Goal: Information Seeking & Learning: Find specific fact

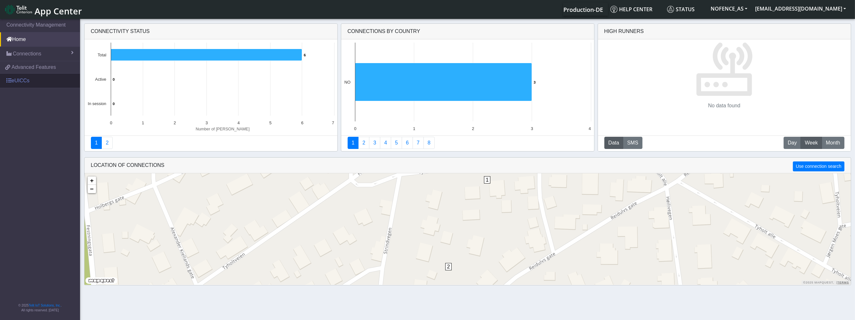
click at [39, 75] on link "eUICCs" at bounding box center [40, 81] width 80 height 14
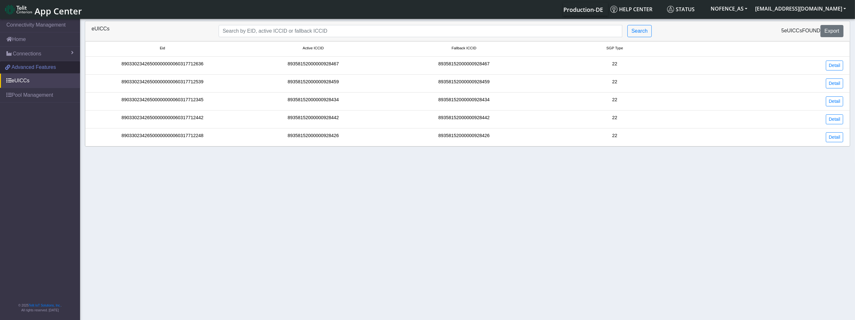
click at [37, 64] on span "Advanced Features" at bounding box center [34, 67] width 44 height 8
click at [24, 44] on link "Home" at bounding box center [40, 39] width 80 height 14
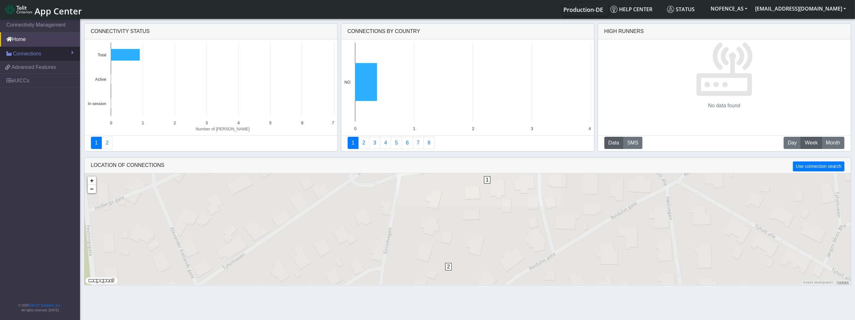
click at [22, 54] on span "Connections" at bounding box center [27, 54] width 28 height 8
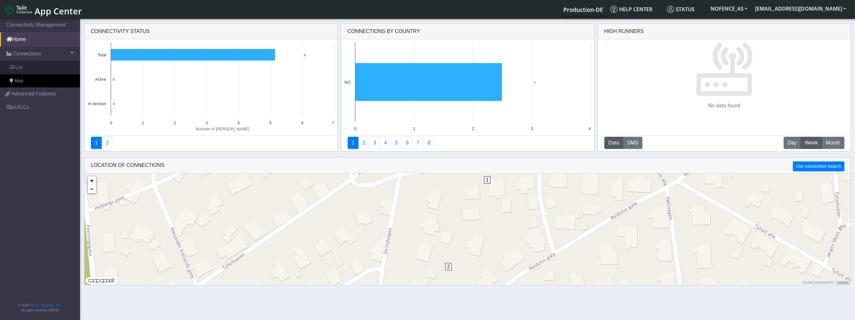
click at [39, 68] on link "List" at bounding box center [40, 67] width 80 height 13
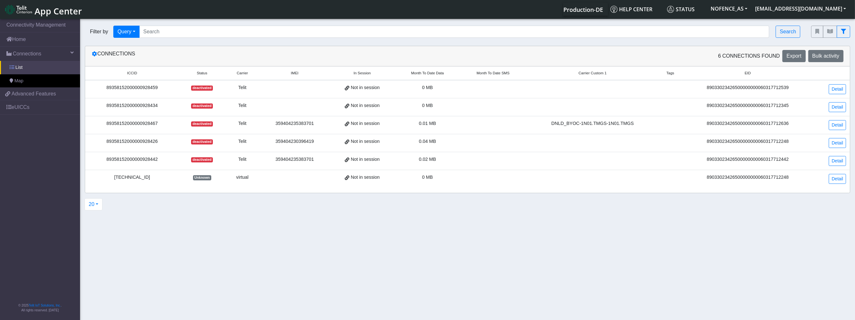
click at [37, 68] on link "List" at bounding box center [40, 67] width 80 height 13
click at [229, 132] on td "Telit" at bounding box center [242, 125] width 35 height 18
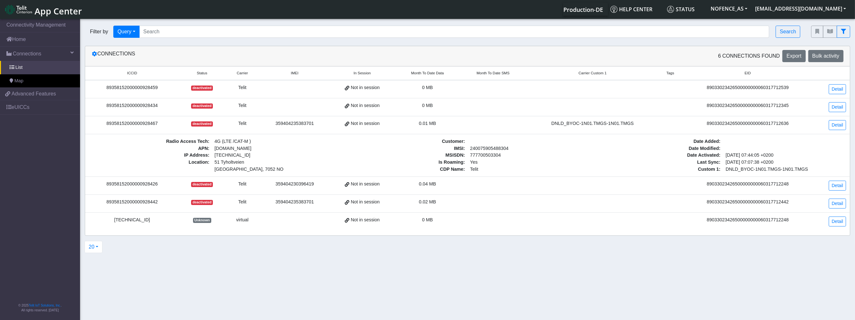
click at [229, 132] on td "Telit" at bounding box center [242, 125] width 35 height 18
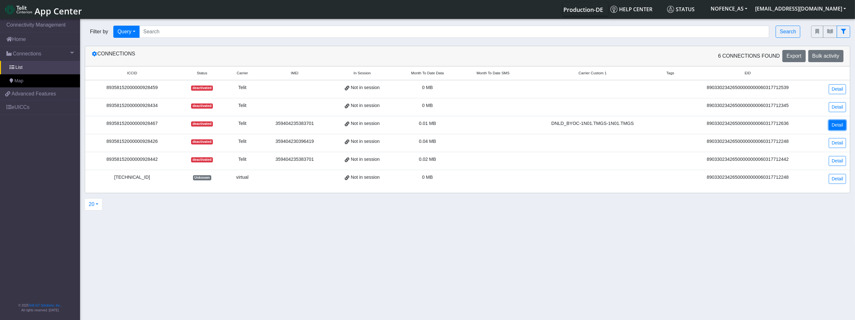
click at [839, 125] on link "Detail" at bounding box center [837, 125] width 17 height 10
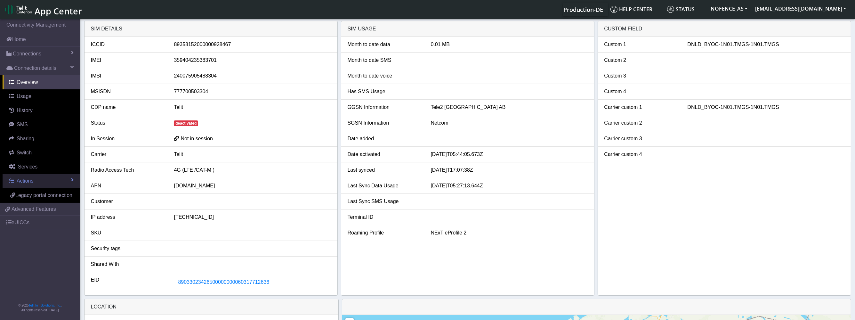
click at [30, 179] on span "Actions" at bounding box center [25, 180] width 17 height 5
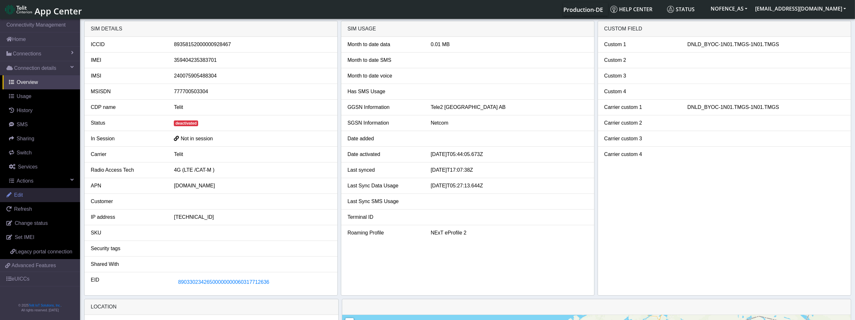
click at [47, 194] on link "Edit" at bounding box center [40, 195] width 80 height 14
click at [37, 151] on link "Switch" at bounding box center [41, 153] width 77 height 14
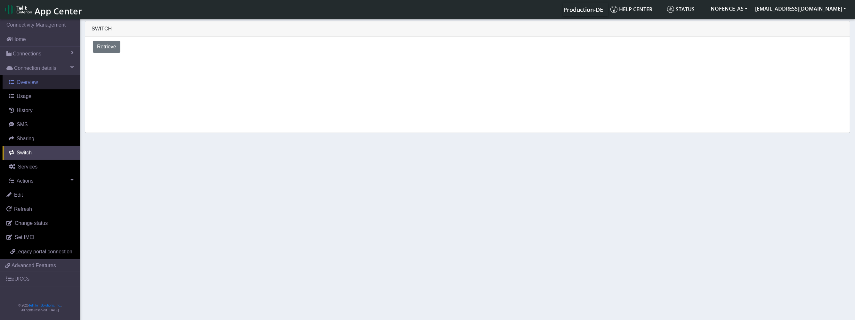
click at [30, 83] on span "Overview" at bounding box center [27, 81] width 21 height 5
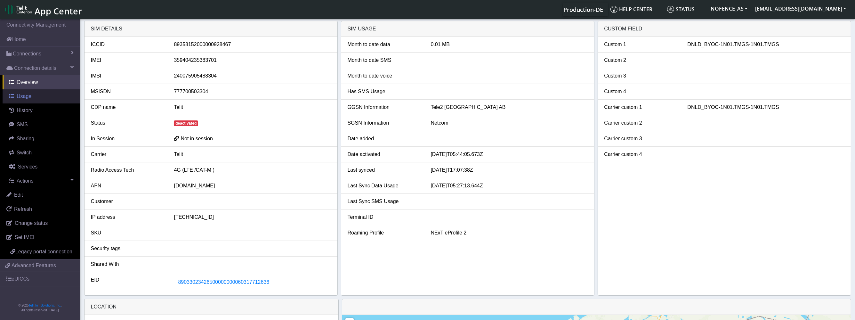
click at [32, 100] on link "Usage" at bounding box center [41, 96] width 77 height 14
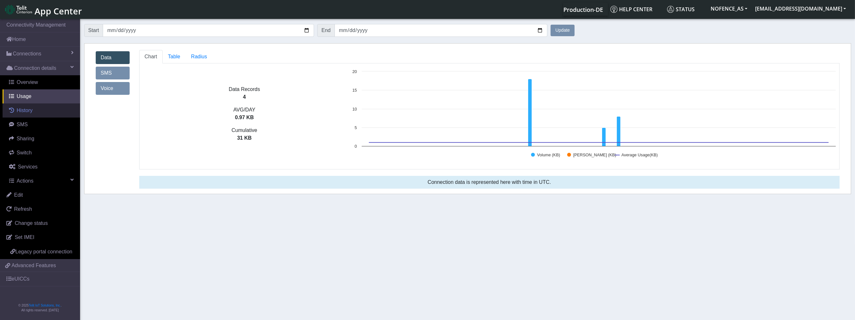
click at [31, 108] on span "History" at bounding box center [25, 110] width 16 height 5
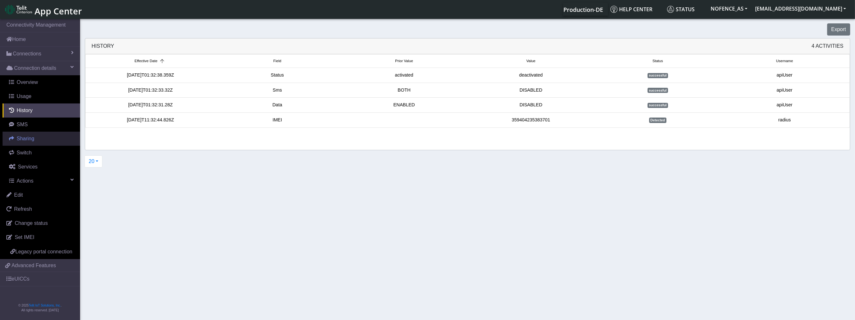
click at [37, 140] on link "Sharing" at bounding box center [41, 139] width 77 height 14
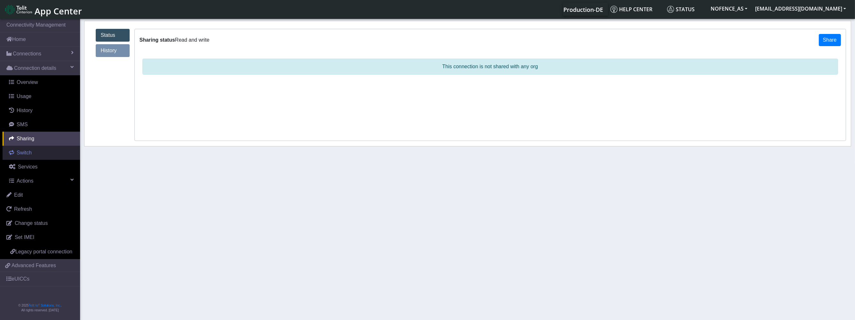
click at [39, 156] on link "Switch" at bounding box center [41, 153] width 77 height 14
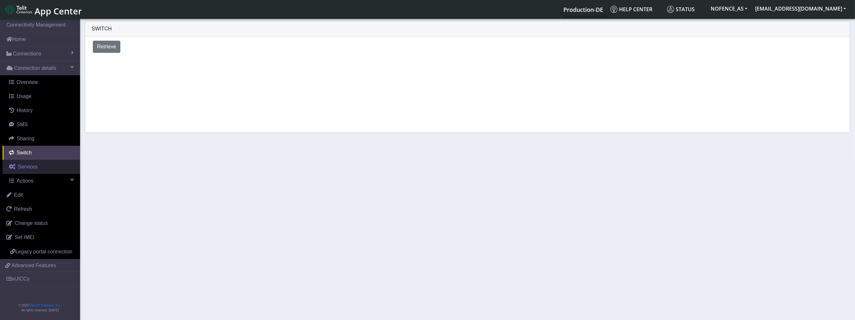
click at [37, 170] on link "Services" at bounding box center [41, 167] width 77 height 14
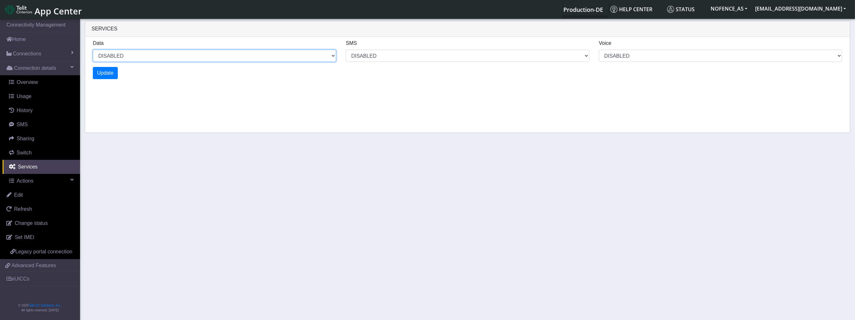
click at [127, 53] on select "DISABLED" at bounding box center [214, 56] width 243 height 12
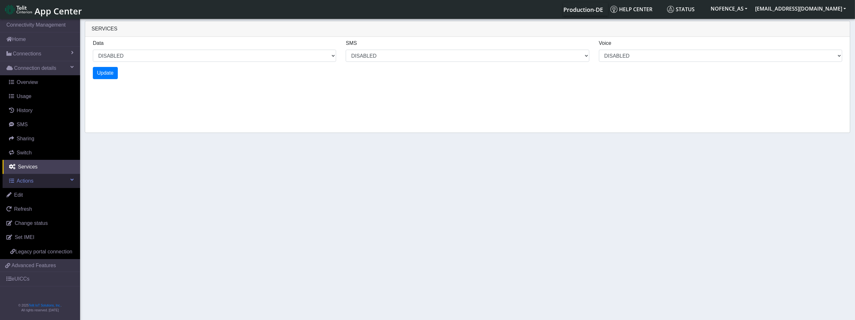
select select "1: 1"
select select "1: 0"
click at [29, 181] on span "Actions" at bounding box center [25, 180] width 17 height 5
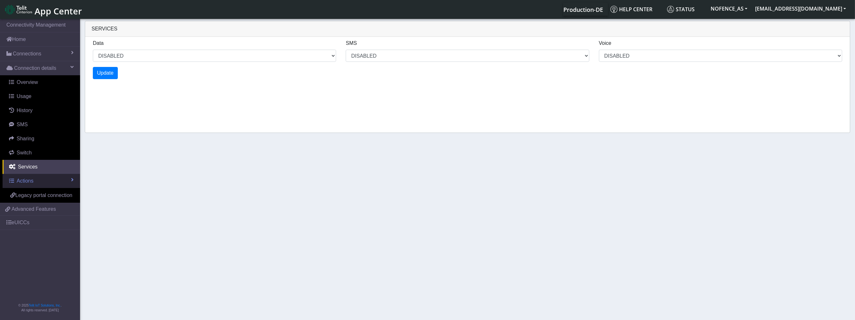
click at [33, 184] on link "Actions" at bounding box center [41, 181] width 77 height 14
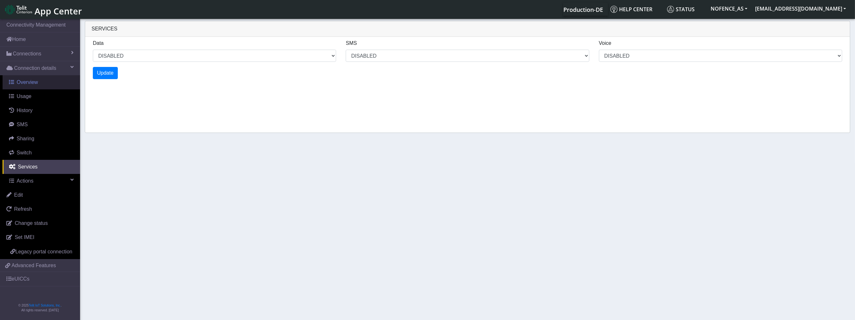
click at [36, 80] on span "Overview" at bounding box center [27, 81] width 21 height 5
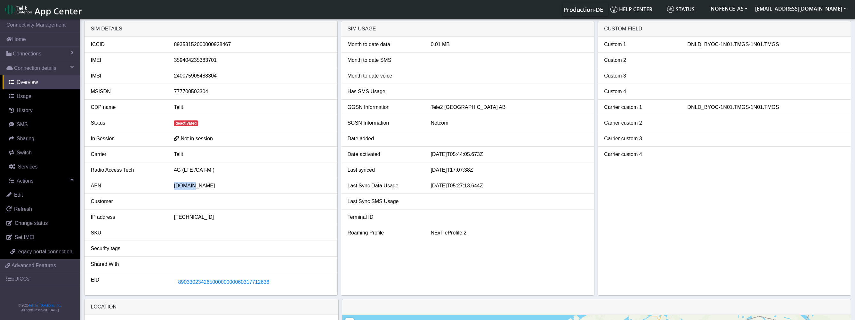
drag, startPoint x: 173, startPoint y: 183, endPoint x: 191, endPoint y: 184, distance: 17.7
click at [191, 184] on div "[DOMAIN_NAME]" at bounding box center [252, 186] width 166 height 8
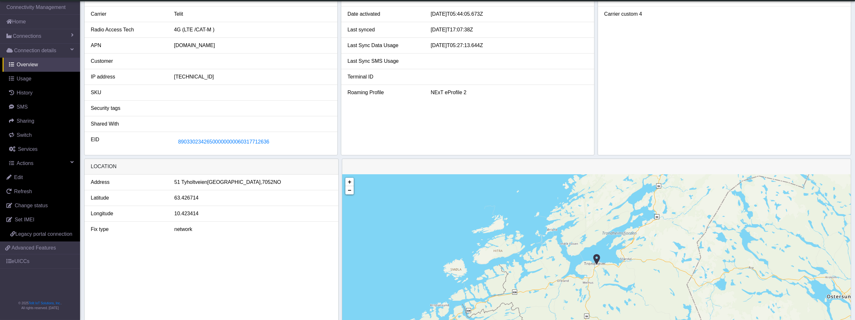
scroll to position [52, 0]
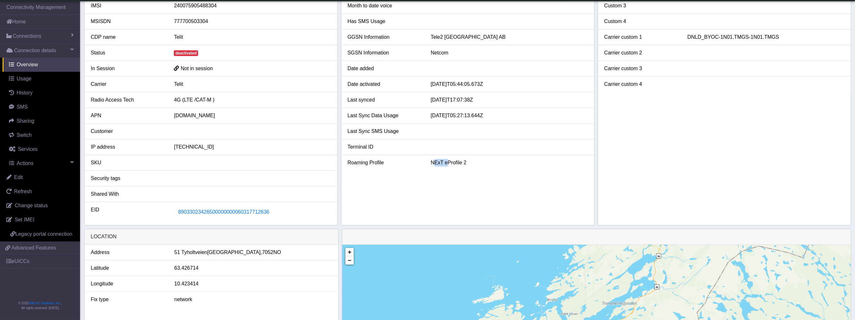
drag, startPoint x: 436, startPoint y: 162, endPoint x: 448, endPoint y: 162, distance: 11.5
click at [448, 162] on div "NExT eProfile 2" at bounding box center [509, 163] width 166 height 8
click at [437, 162] on div "NExT eProfile 2" at bounding box center [509, 163] width 166 height 8
click at [429, 163] on div "NExT eProfile 2" at bounding box center [509, 163] width 166 height 8
click at [431, 162] on div "NExT eProfile 2" at bounding box center [509, 163] width 166 height 8
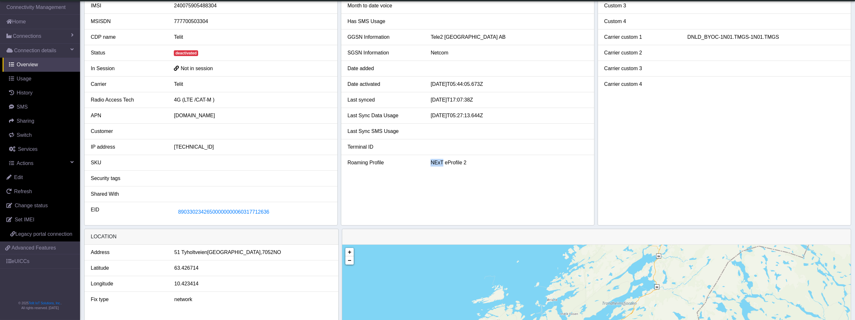
click at [431, 162] on div "NExT eProfile 2" at bounding box center [509, 163] width 166 height 8
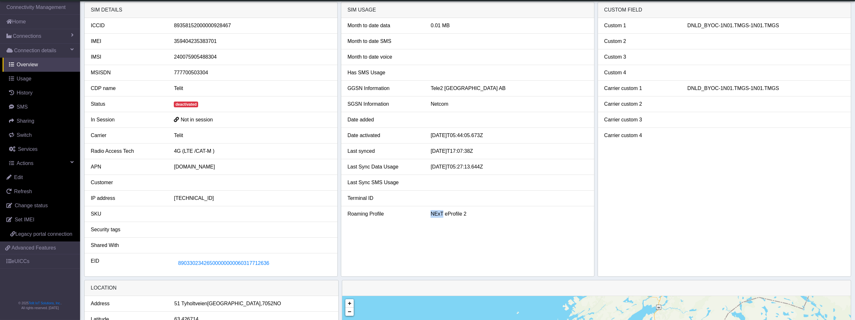
scroll to position [0, 0]
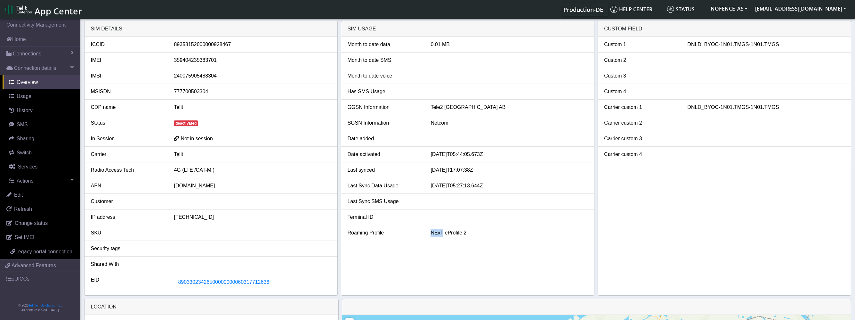
copy div "NExT"
click at [50, 11] on span "App Center" at bounding box center [58, 11] width 47 height 12
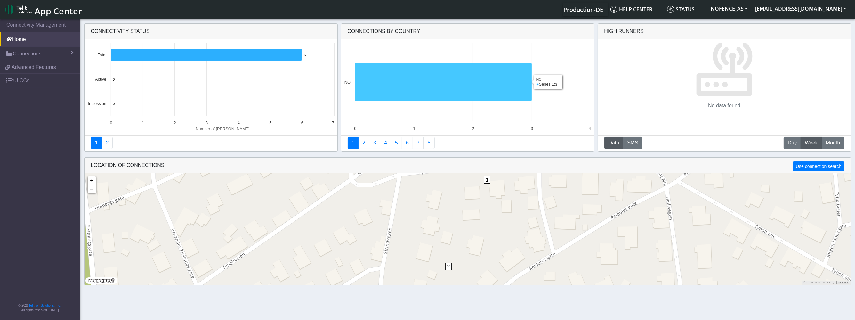
click at [435, 88] on icon at bounding box center [443, 82] width 177 height 38
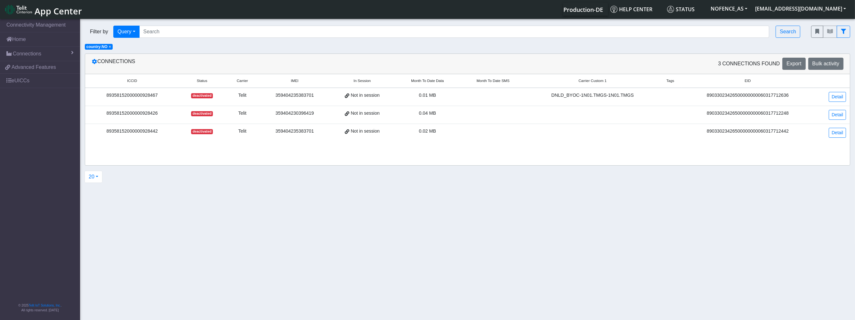
click at [123, 132] on div "89358152000000928442" at bounding box center [132, 131] width 86 height 7
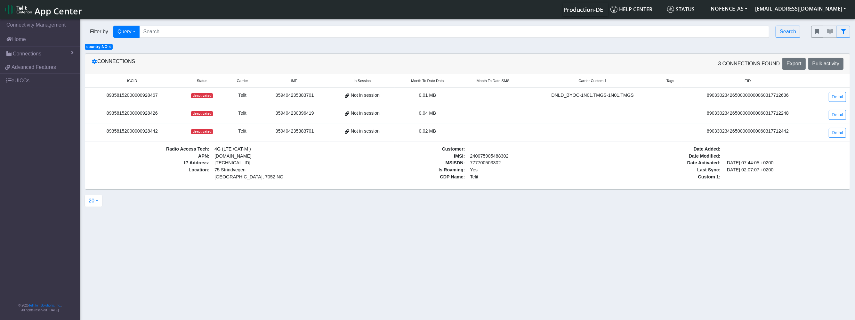
click at [123, 132] on div "89358152000000928442" at bounding box center [132, 131] width 86 height 7
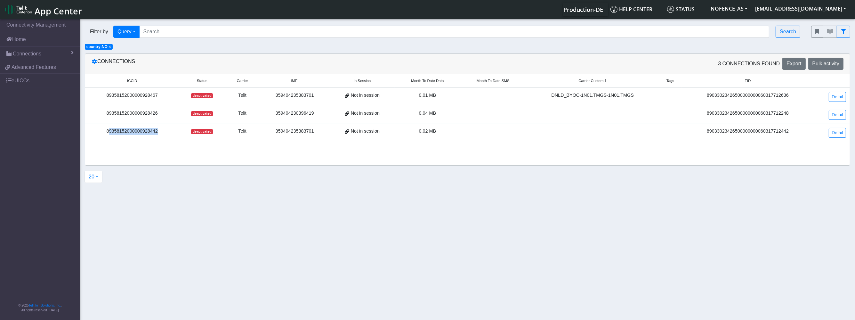
click at [123, 132] on div "89358152000000928442" at bounding box center [132, 131] width 86 height 7
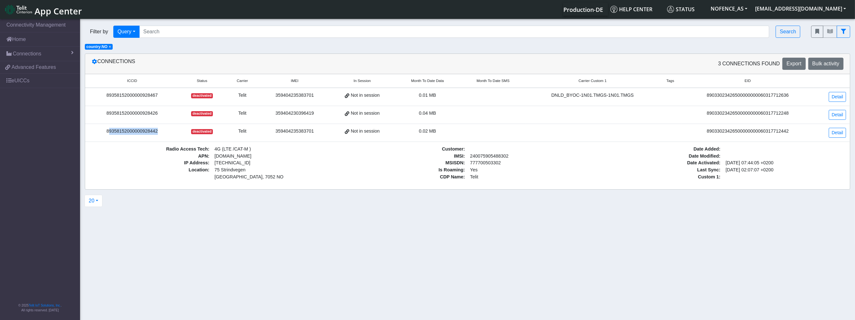
copy div "89358152000000928442"
click at [841, 133] on link "Detail" at bounding box center [837, 133] width 17 height 10
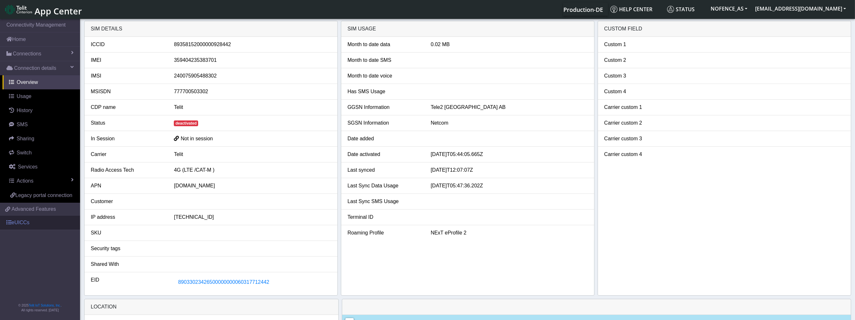
click at [31, 225] on link "eUICCs" at bounding box center [40, 222] width 80 height 14
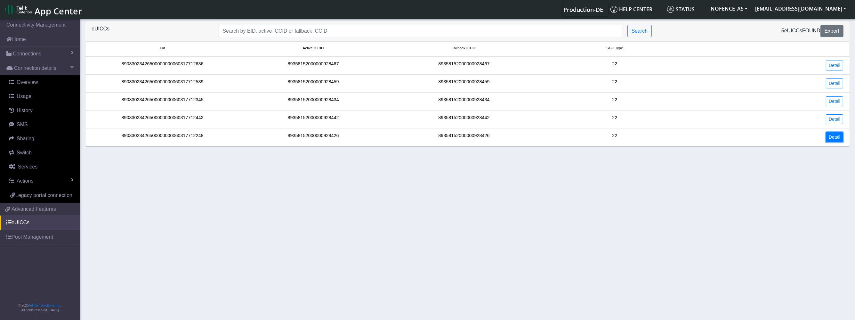
click at [834, 133] on link "Detail" at bounding box center [834, 137] width 17 height 10
click at [837, 115] on link "Detail" at bounding box center [834, 119] width 17 height 10
click at [836, 96] on link "Detail" at bounding box center [834, 101] width 17 height 10
click at [843, 82] on link "Detail" at bounding box center [834, 83] width 17 height 10
click at [836, 63] on link "Detail" at bounding box center [834, 65] width 17 height 10
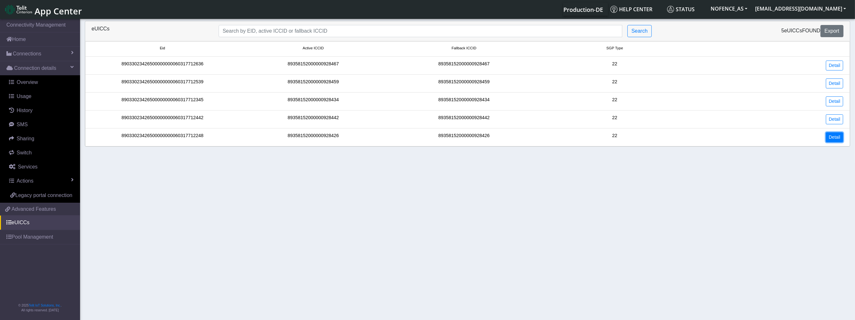
click at [838, 135] on link "Detail" at bounding box center [834, 137] width 17 height 10
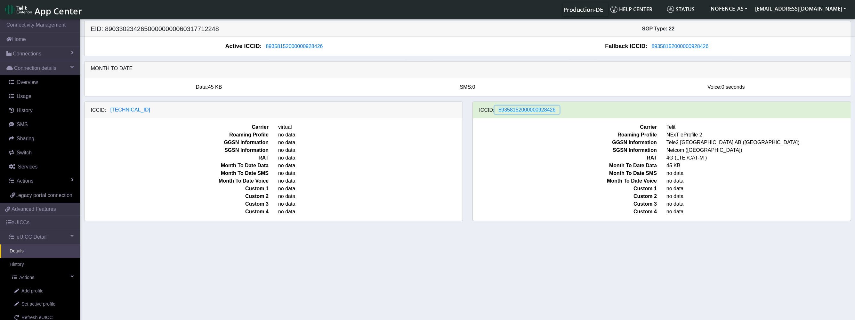
drag, startPoint x: 553, startPoint y: 107, endPoint x: 572, endPoint y: 112, distance: 19.6
click at [571, 112] on div "ICCID: 89358152000000928426" at bounding box center [662, 110] width 378 height 16
drag, startPoint x: 578, startPoint y: 107, endPoint x: 494, endPoint y: 110, distance: 83.9
click at [494, 110] on div "ICCID: 89358152000000928426" at bounding box center [662, 110] width 378 height 16
drag, startPoint x: 494, startPoint y: 108, endPoint x: 580, endPoint y: 107, distance: 85.8
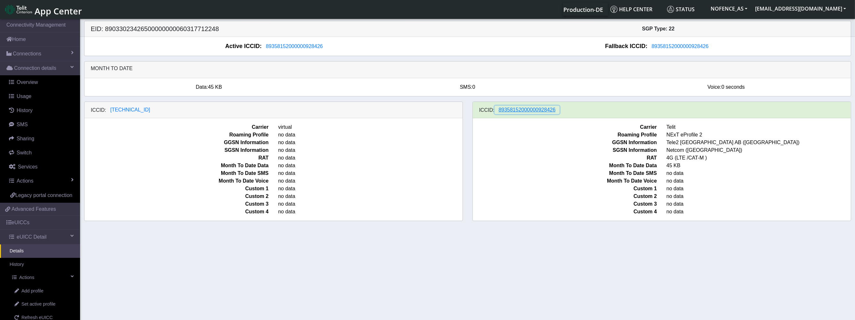
click at [579, 108] on div "ICCID: 89358152000000928426" at bounding box center [662, 110] width 378 height 16
drag, startPoint x: 580, startPoint y: 107, endPoint x: 470, endPoint y: 108, distance: 110.4
click at [470, 109] on div "ICCID: 89358152000000928426 Carrier Telit Roaming Profile NExT eProfile 2 GGSN …" at bounding box center [662, 160] width 388 height 119
click at [491, 100] on div "Month to date Data: 45 KB SMS: 0 Voice: 0 seconds" at bounding box center [467, 81] width 776 height 40
drag, startPoint x: 501, startPoint y: 102, endPoint x: 570, endPoint y: 115, distance: 69.7
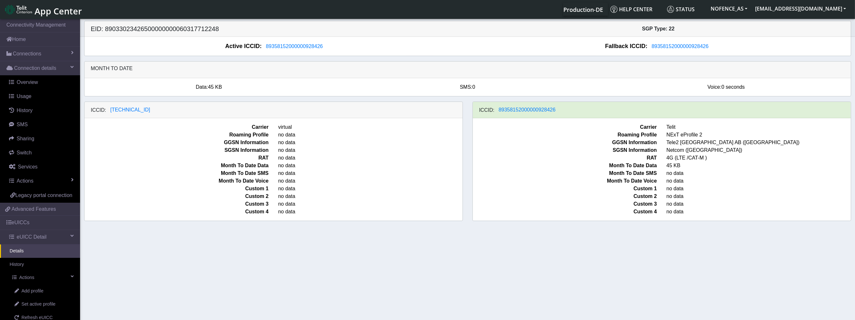
click at [570, 115] on div "ICCID: 89358152000000928426" at bounding box center [662, 110] width 378 height 16
click at [566, 110] on div "ICCID: 89358152000000928426" at bounding box center [662, 110] width 378 height 16
click at [567, 110] on div "ICCID: 89358152000000928426" at bounding box center [662, 110] width 378 height 16
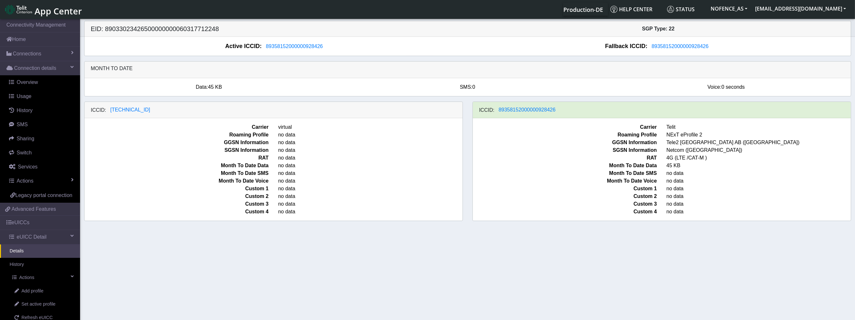
click at [739, 48] on div "Fallback ICCID: 89358152000000928426" at bounding box center [659, 46] width 383 height 9
click at [733, 40] on div "Active ICCID: 89358152000000928426 Fallback ICCID: 89358152000000928426" at bounding box center [467, 46] width 766 height 19
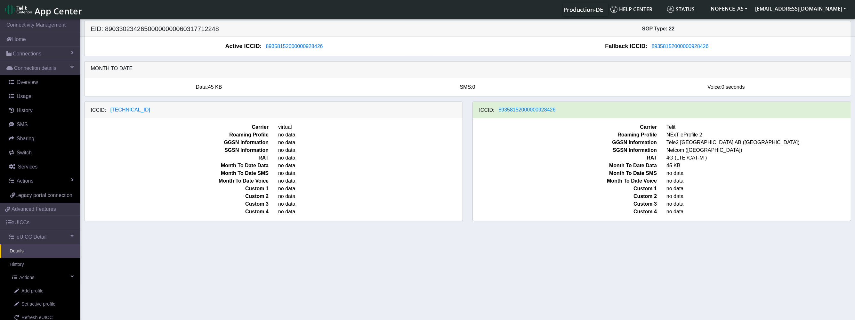
click at [395, 52] on div "Active ICCID: 89358152000000928426 Fallback ICCID: 89358152000000928426" at bounding box center [467, 46] width 766 height 19
drag, startPoint x: 351, startPoint y: 46, endPoint x: 248, endPoint y: 52, distance: 103.9
click at [248, 52] on div "Active ICCID: 89358152000000928426 Fallback ICCID: 89358152000000928426" at bounding box center [467, 46] width 766 height 19
click at [252, 47] on span "Active ICCID:" at bounding box center [243, 46] width 36 height 9
drag, startPoint x: 263, startPoint y: 45, endPoint x: 318, endPoint y: 48, distance: 54.5
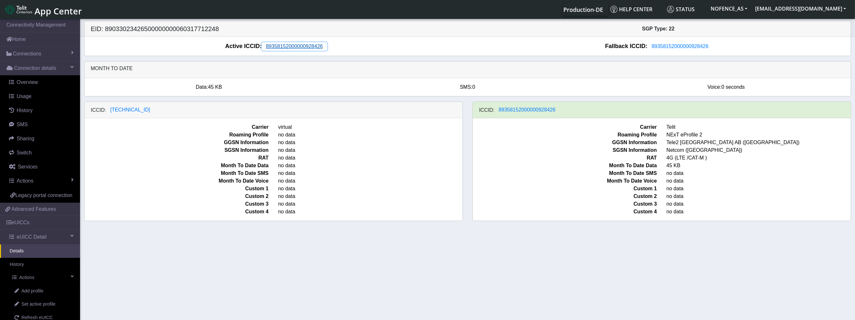
click at [314, 49] on button "89358152000000928426" at bounding box center [294, 46] width 65 height 8
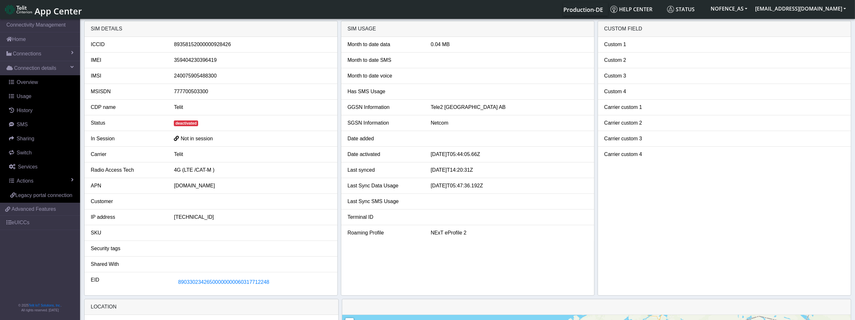
click at [215, 46] on div "89358152000000928426" at bounding box center [252, 45] width 166 height 8
copy div "89358152000000928426"
click at [20, 220] on link "eUICCs" at bounding box center [40, 222] width 80 height 14
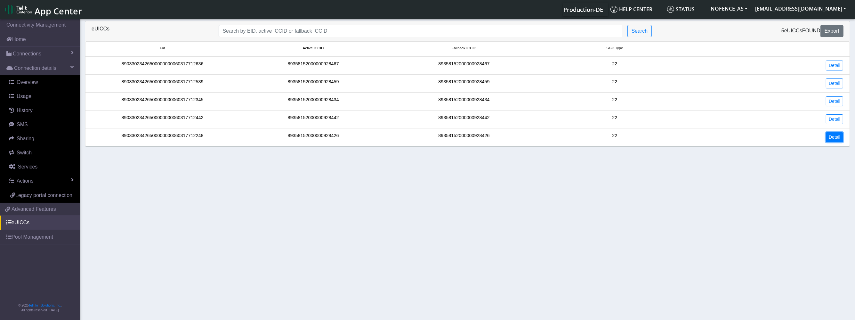
click at [831, 135] on link "Detail" at bounding box center [834, 137] width 17 height 10
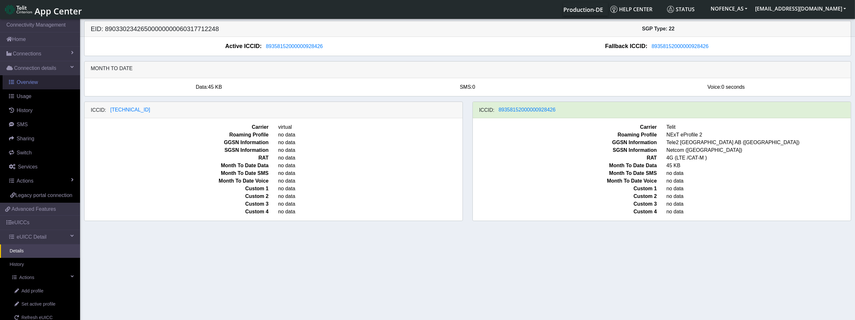
click at [38, 83] on link "Overview" at bounding box center [41, 82] width 77 height 14
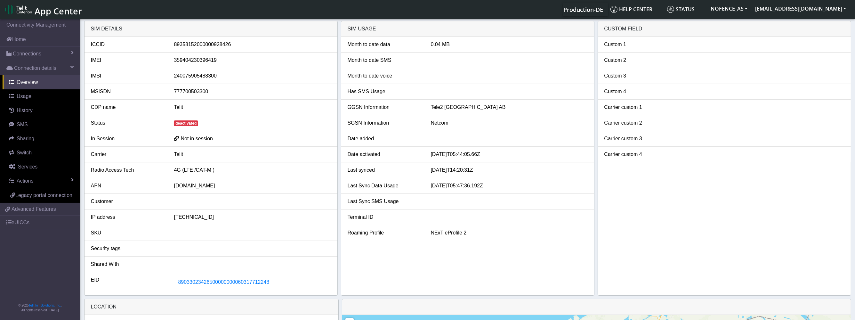
click at [200, 183] on div "[DOMAIN_NAME]" at bounding box center [252, 186] width 166 height 8
copy div "[DOMAIN_NAME]"
